Goal: Transaction & Acquisition: Purchase product/service

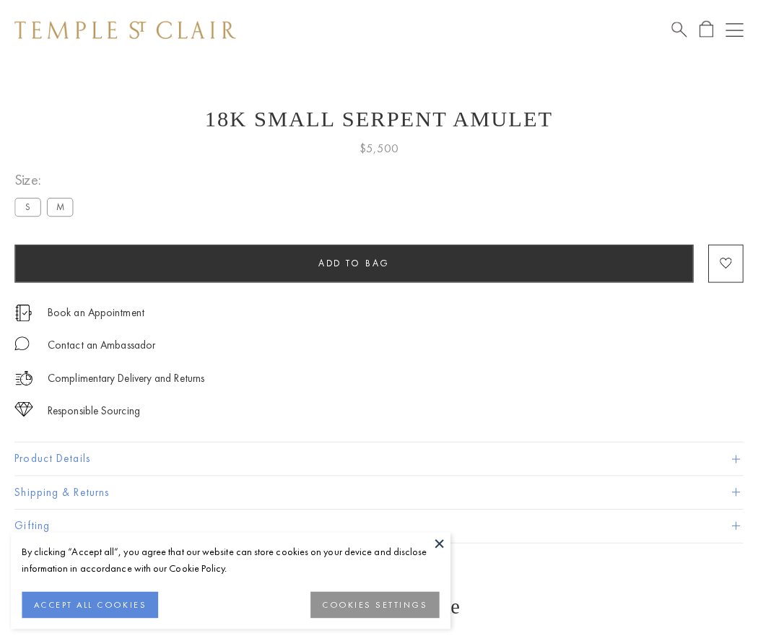
scroll to position [6, 0]
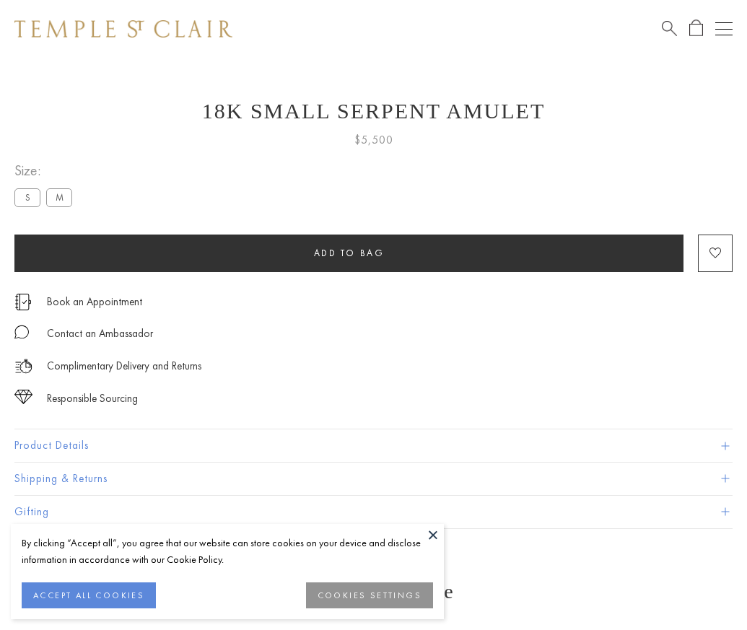
click at [348, 253] on span "Add to bag" at bounding box center [349, 253] width 71 height 12
